Goal: Find specific page/section: Find specific page/section

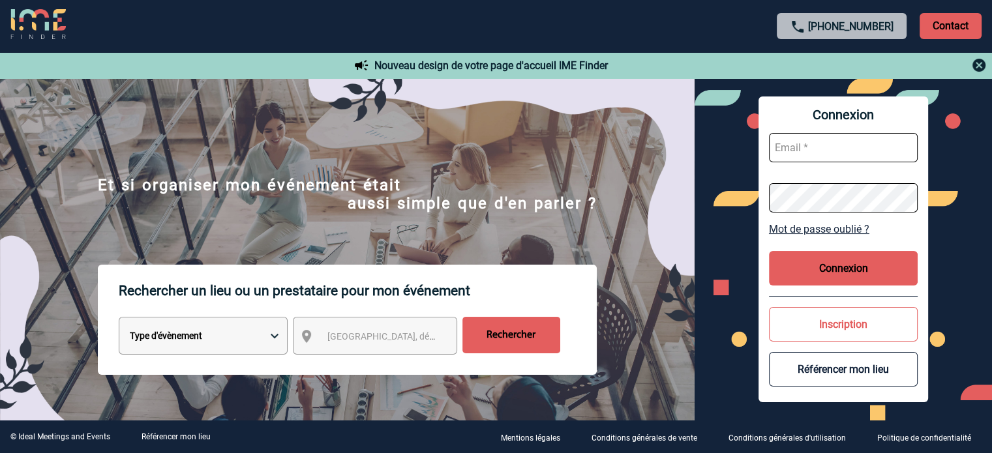
type input "ydeclercq@ime-groupe.com"
click at [858, 264] on button "Connexion" at bounding box center [843, 268] width 149 height 35
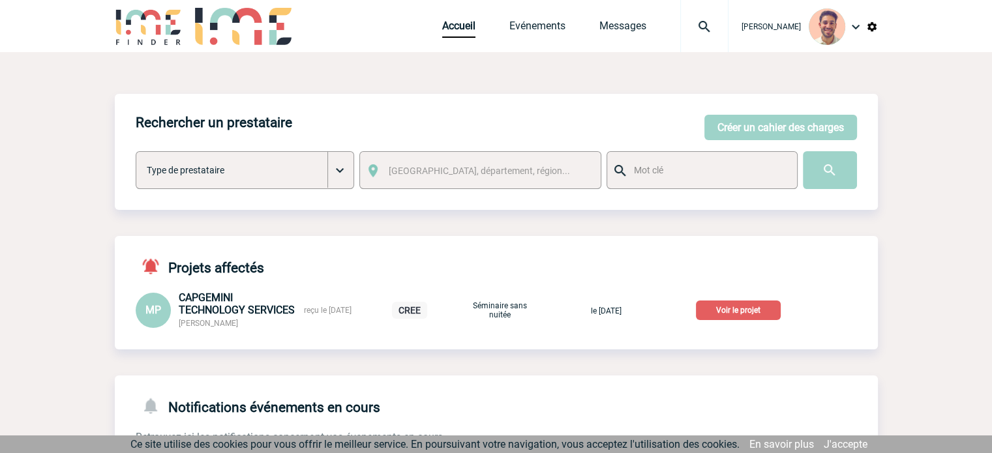
click at [733, 313] on p "Voir le projet" at bounding box center [738, 311] width 85 height 20
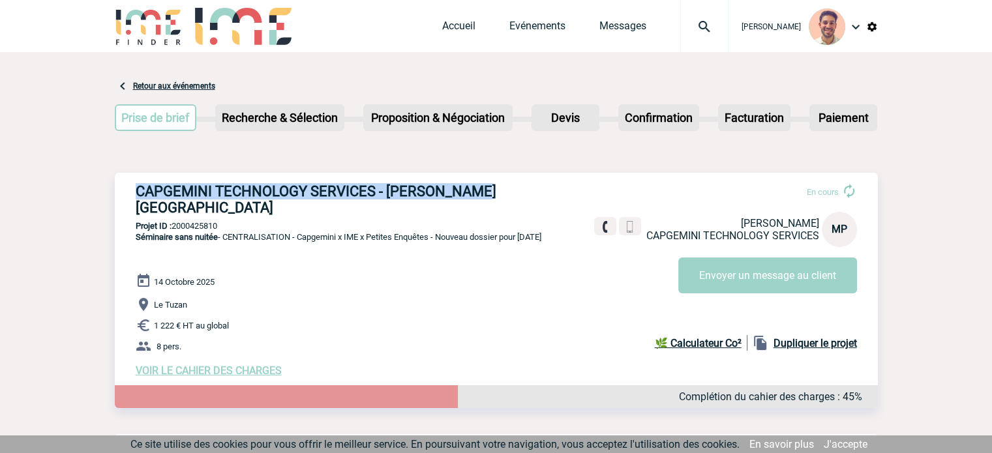
drag, startPoint x: 468, startPoint y: 193, endPoint x: 130, endPoint y: 187, distance: 338.0
click at [130, 187] on div "CAPGEMINI TECHNOLOGY SERVICES - [PERSON_NAME][GEOGRAPHIC_DATA] En cours [PERSON…" at bounding box center [496, 280] width 763 height 215
copy h3 "CAPGEMINI TECHNOLOGY SERVICES - [PERSON_NAME][GEOGRAPHIC_DATA]"
drag, startPoint x: 231, startPoint y: 211, endPoint x: 175, endPoint y: 213, distance: 56.2
click at [175, 221] on p "Projet ID : 2000425810" at bounding box center [496, 226] width 763 height 10
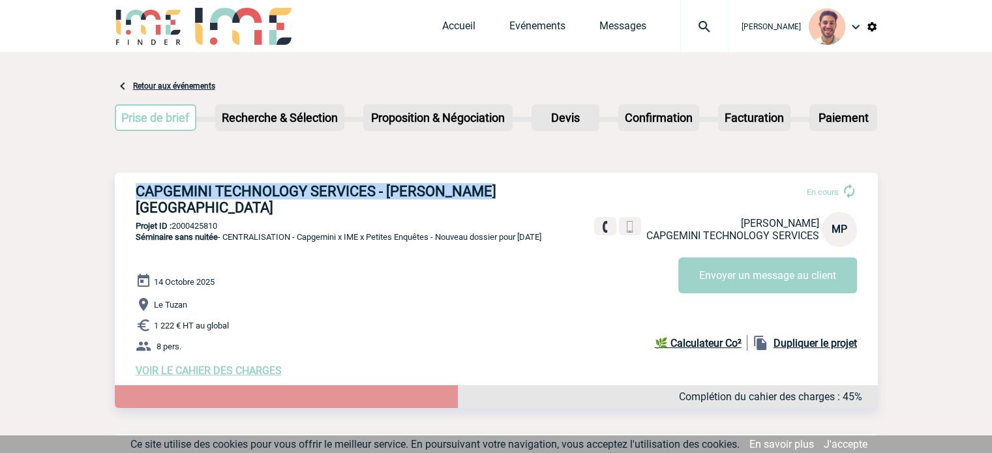
copy p "2000425810"
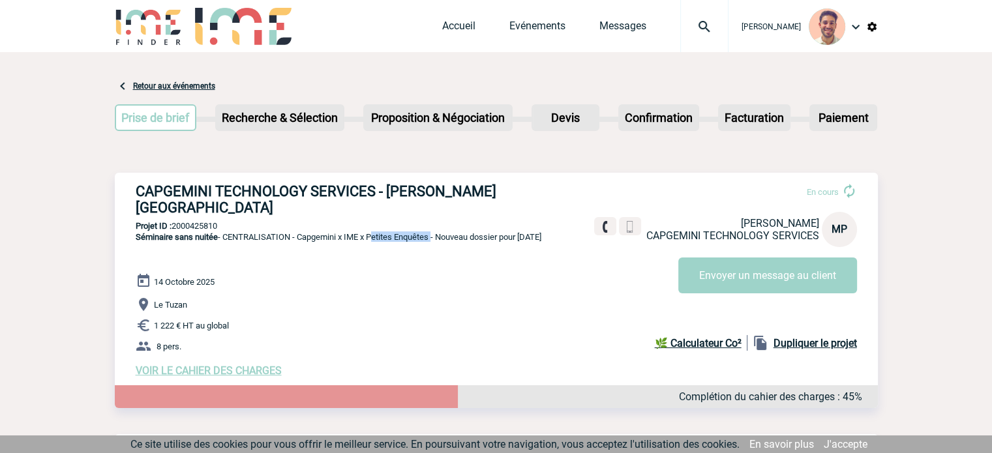
drag, startPoint x: 371, startPoint y: 221, endPoint x: 433, endPoint y: 231, distance: 63.4
click at [433, 232] on p "Séminaire sans nuitée - CENTRALISATION - Capgemini x IME x Petites Enquêtes - N…" at bounding box center [328, 253] width 427 height 42
copy span "Petites Enquêtes"
